Goal: Book appointment/travel/reservation

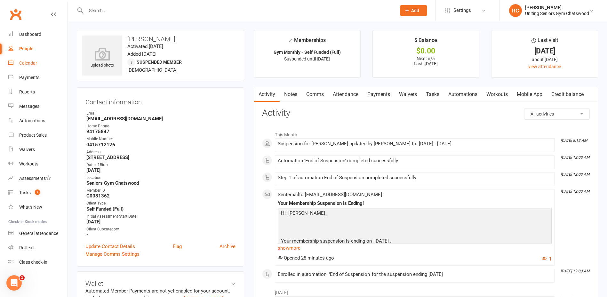
click at [33, 64] on div "Calendar" at bounding box center [28, 62] width 18 height 5
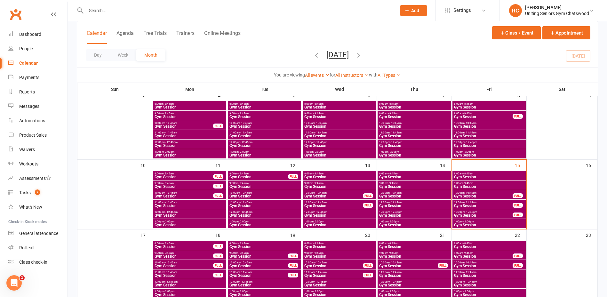
scroll to position [128, 0]
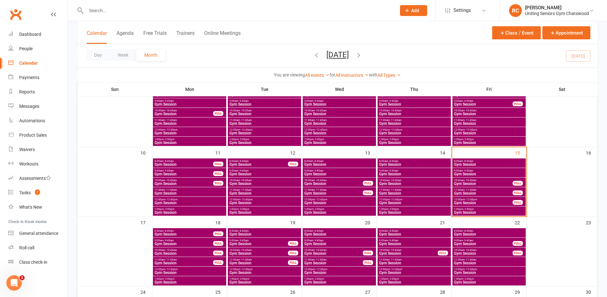
click at [486, 182] on span "Gym Session" at bounding box center [482, 184] width 59 height 4
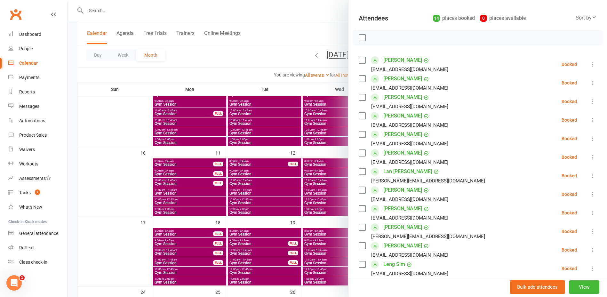
scroll to position [160, 0]
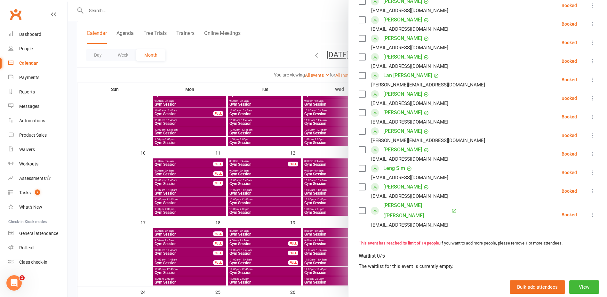
click at [342, 212] on div at bounding box center [337, 148] width 539 height 297
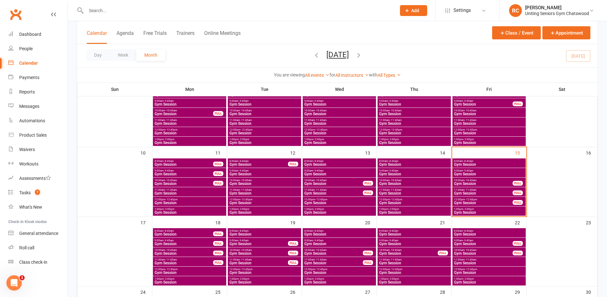
click at [493, 192] on span "Gym Session" at bounding box center [482, 193] width 59 height 4
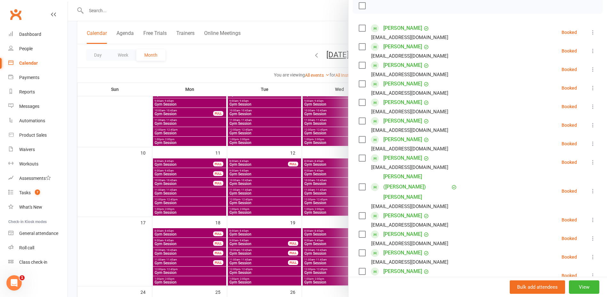
scroll to position [128, 0]
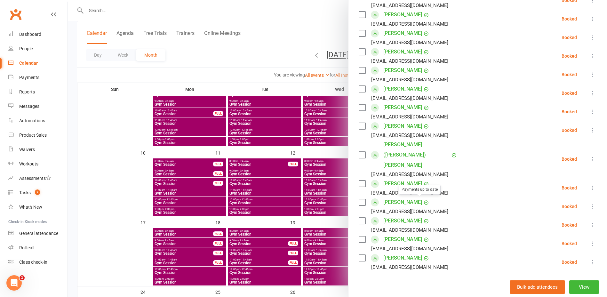
click at [323, 190] on div at bounding box center [337, 148] width 539 height 297
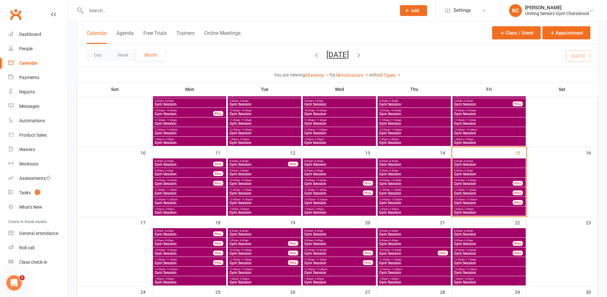
click at [503, 172] on span "Gym Session" at bounding box center [488, 174] width 71 height 4
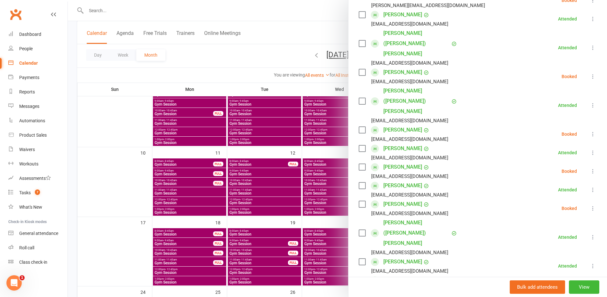
scroll to position [96, 0]
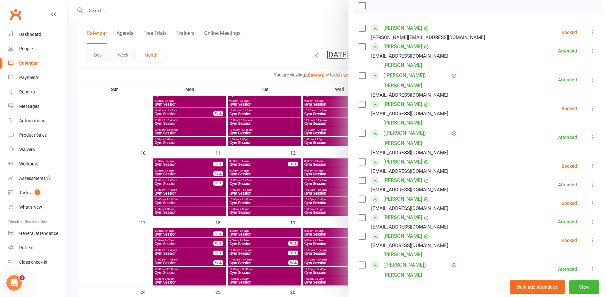
click at [589, 237] on icon at bounding box center [592, 240] width 6 height 6
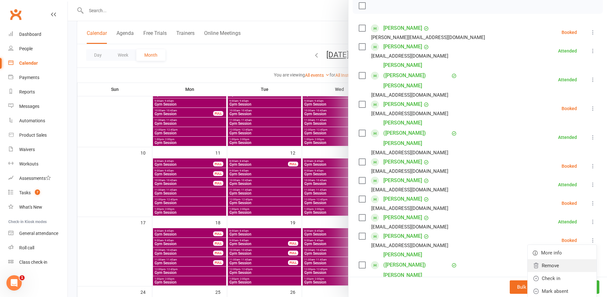
click at [555, 259] on link "Remove" at bounding box center [561, 265] width 69 height 13
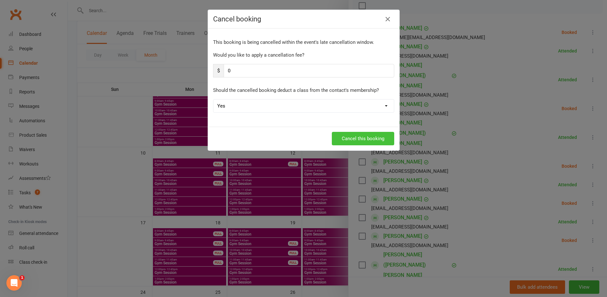
click at [359, 137] on button "Cancel this booking" at bounding box center [363, 138] width 62 height 13
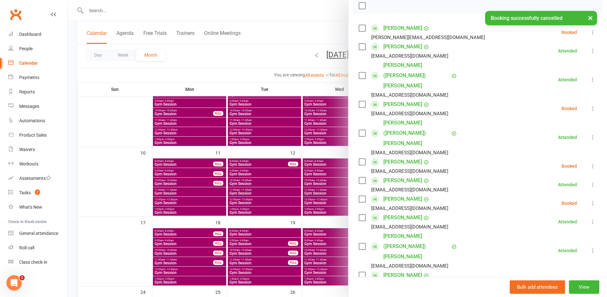
click at [208, 55] on div at bounding box center [337, 148] width 539 height 297
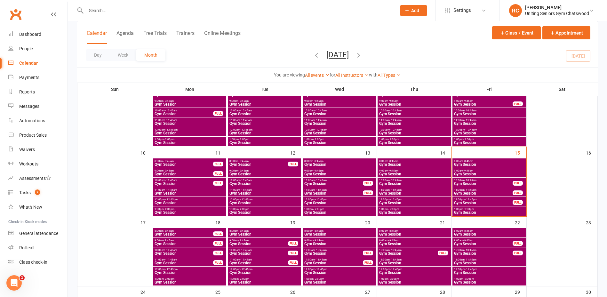
click at [484, 182] on span "Gym Session" at bounding box center [482, 184] width 59 height 4
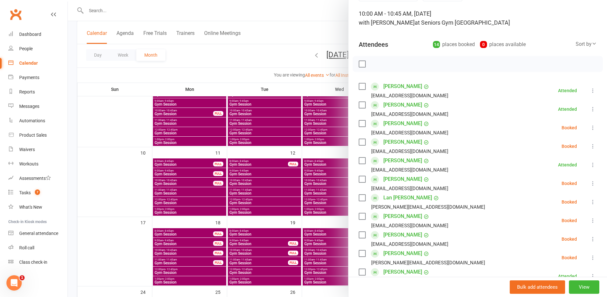
scroll to position [0, 0]
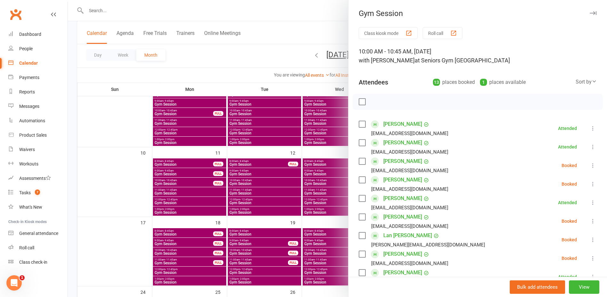
drag, startPoint x: 288, startPoint y: 104, endPoint x: 294, endPoint y: 114, distance: 11.9
click at [288, 104] on div at bounding box center [337, 148] width 539 height 297
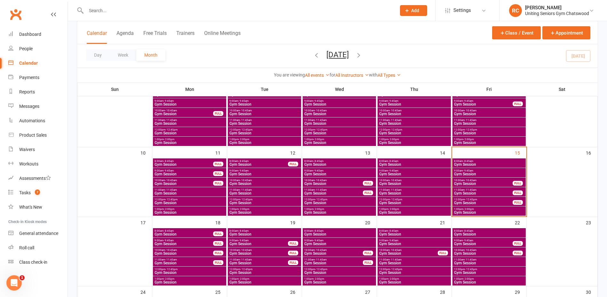
click at [490, 182] on span "Gym Session" at bounding box center [482, 184] width 59 height 4
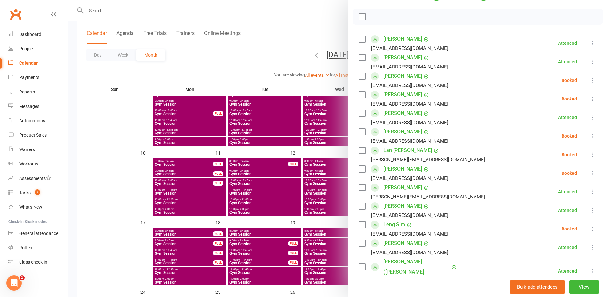
scroll to position [192, 0]
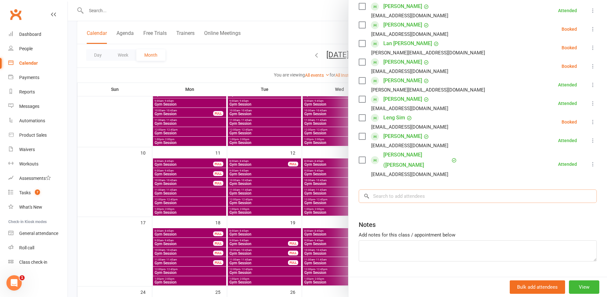
click at [458, 189] on input "search" at bounding box center [477, 195] width 238 height 13
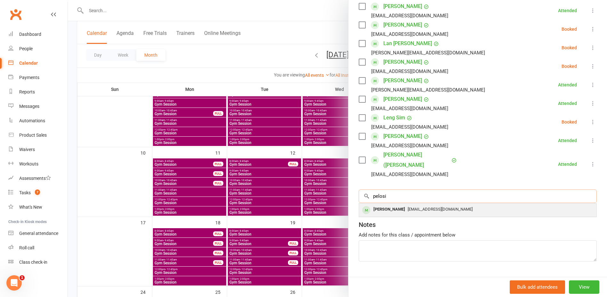
type input "pelosi"
click at [457, 205] on div "[EMAIL_ADDRESS][DOMAIN_NAME]" at bounding box center [477, 209] width 232 height 9
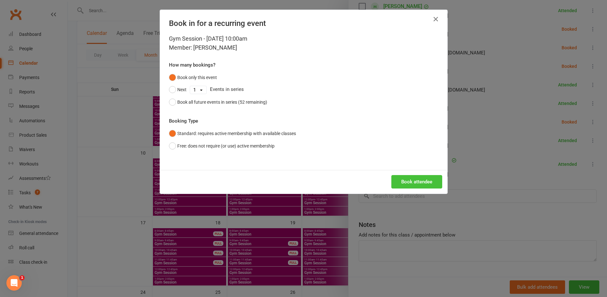
click at [395, 176] on button "Book attendee" at bounding box center [416, 181] width 51 height 13
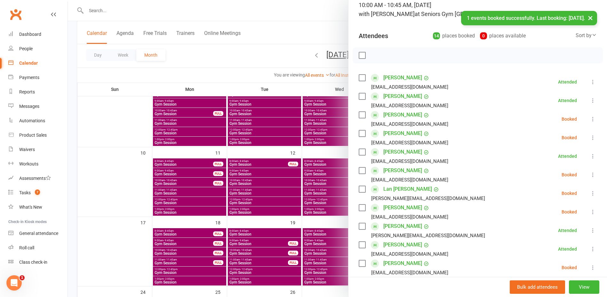
scroll to position [128, 0]
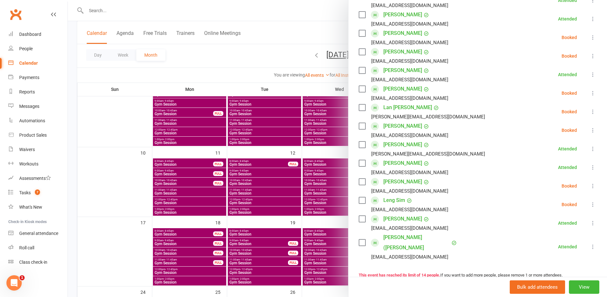
click at [589, 185] on icon at bounding box center [592, 186] width 6 height 6
click at [545, 222] on link "Check in" at bounding box center [561, 223] width 69 height 13
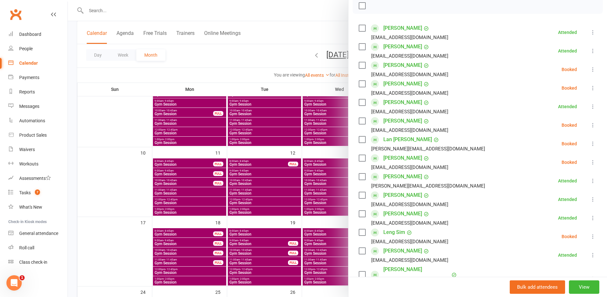
click at [268, 50] on div at bounding box center [337, 148] width 539 height 297
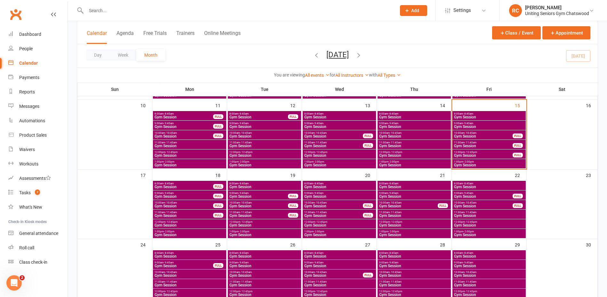
scroll to position [160, 0]
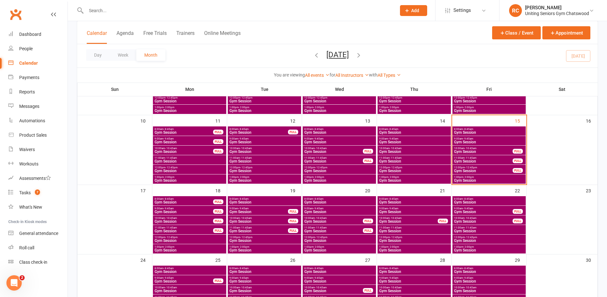
click at [469, 160] on span "Gym Session" at bounding box center [482, 161] width 59 height 4
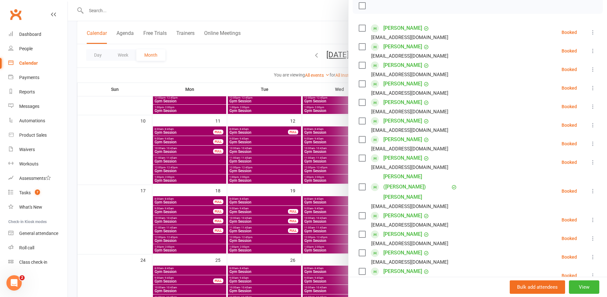
scroll to position [128, 0]
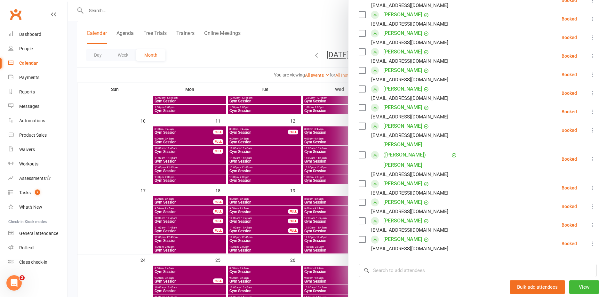
click at [589, 156] on icon at bounding box center [592, 159] width 6 height 6
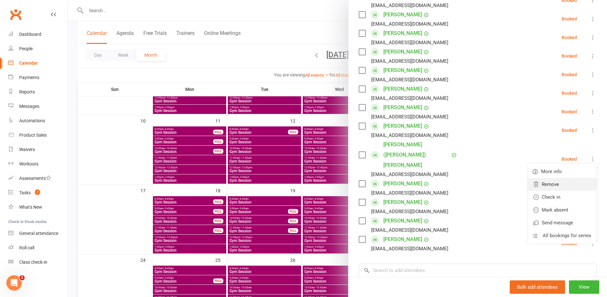
click at [553, 178] on link "Remove" at bounding box center [561, 184] width 69 height 13
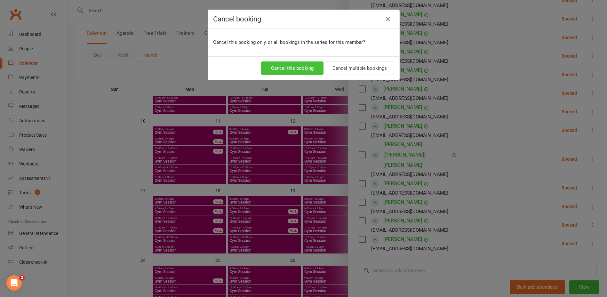
click at [307, 68] on button "Cancel this booking" at bounding box center [292, 67] width 62 height 13
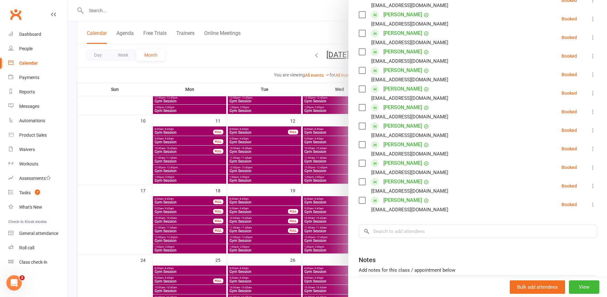
click at [589, 129] on icon at bounding box center [592, 130] width 6 height 6
click at [552, 153] on link "Remove" at bounding box center [561, 155] width 69 height 13
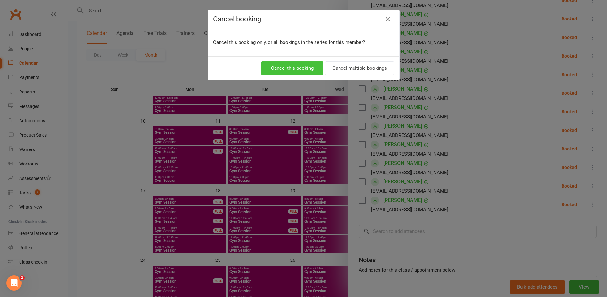
click at [283, 73] on button "Cancel this booking" at bounding box center [292, 67] width 62 height 13
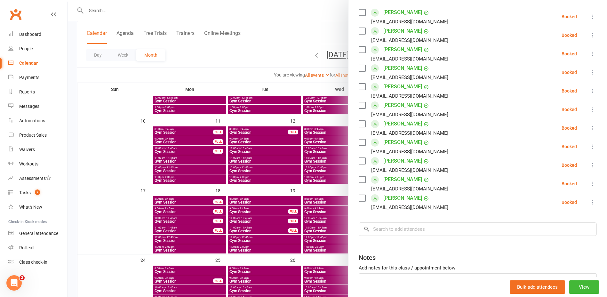
scroll to position [161, 0]
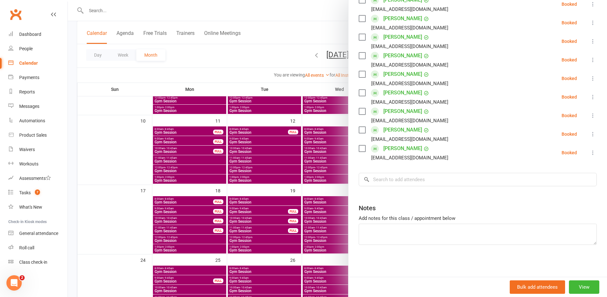
click at [202, 56] on div at bounding box center [337, 148] width 539 height 297
